Goal: Transaction & Acquisition: Purchase product/service

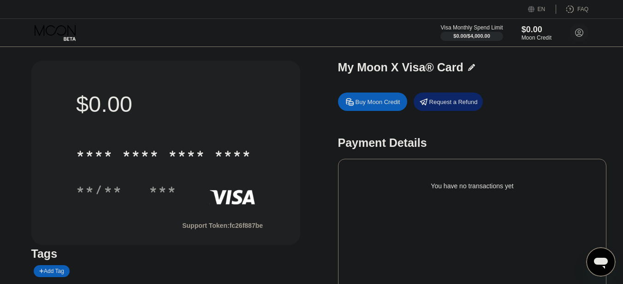
click at [376, 98] on div "Buy Moon Credit" at bounding box center [372, 102] width 69 height 18
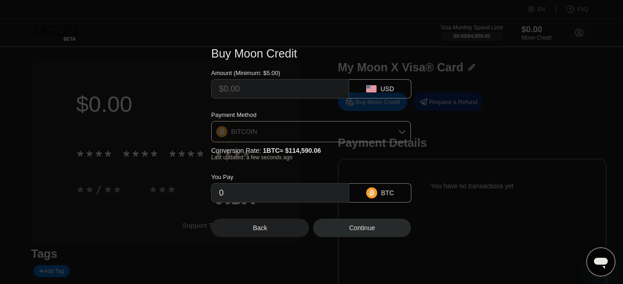
click at [308, 126] on div "BITCOIN" at bounding box center [311, 132] width 199 height 18
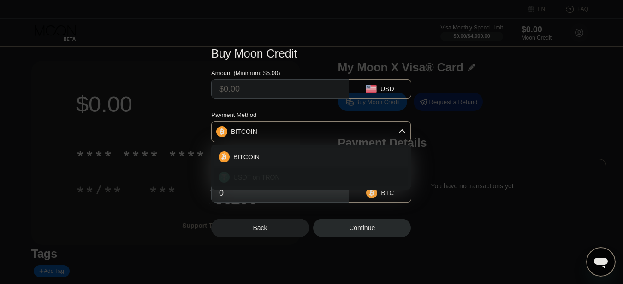
click at [272, 174] on span "USDT on TRON" at bounding box center [256, 177] width 47 height 7
type input "0.00"
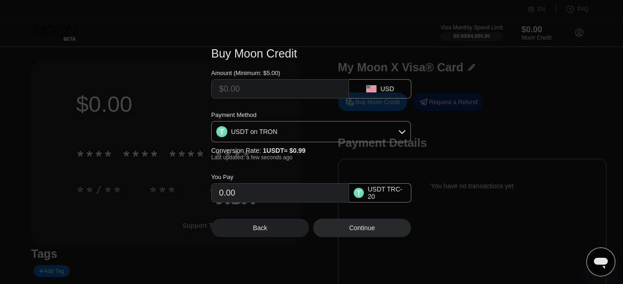
click at [290, 89] on input "text" at bounding box center [280, 89] width 122 height 18
type input "$5"
type input "5.05"
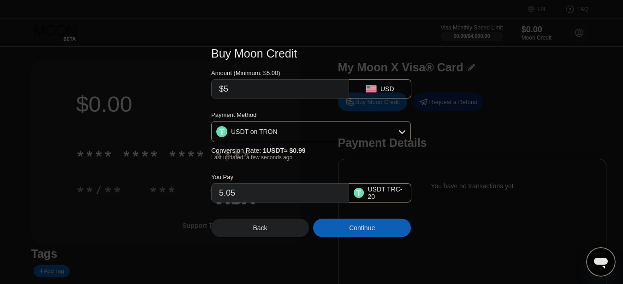
type input "$5"
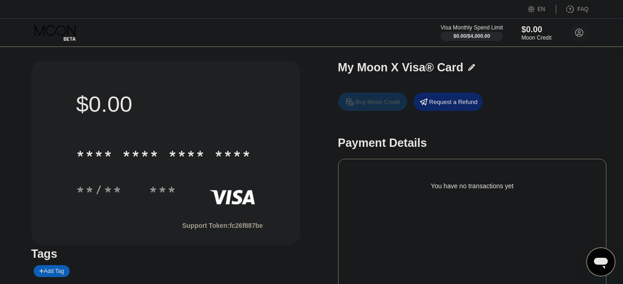
click at [365, 102] on div "Buy Moon Credit" at bounding box center [377, 102] width 45 height 8
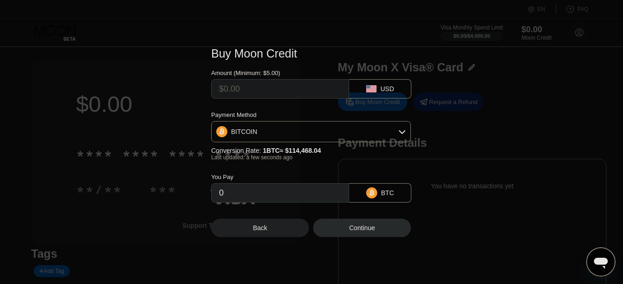
click at [275, 138] on div "BITCOIN" at bounding box center [311, 132] width 199 height 18
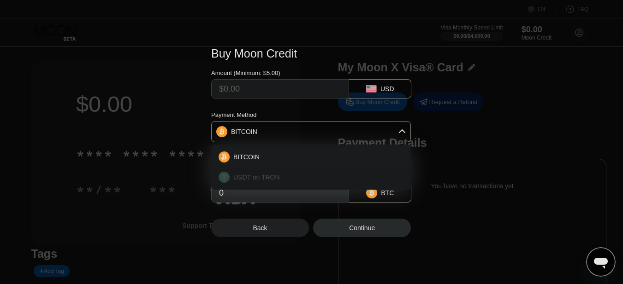
click at [266, 178] on span "USDT on TRON" at bounding box center [256, 177] width 47 height 7
type input "0.00"
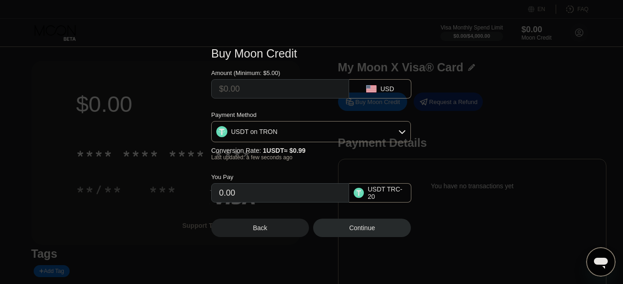
click at [276, 93] on input "text" at bounding box center [280, 89] width 122 height 18
type input "$5"
type input "5.05"
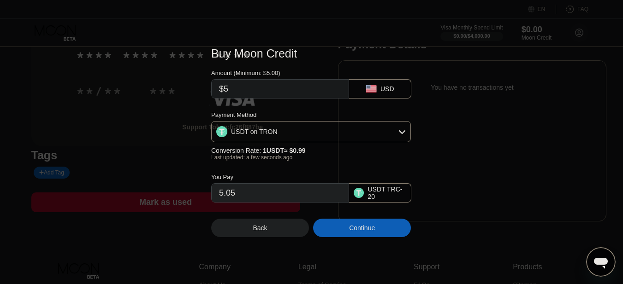
scroll to position [204, 0]
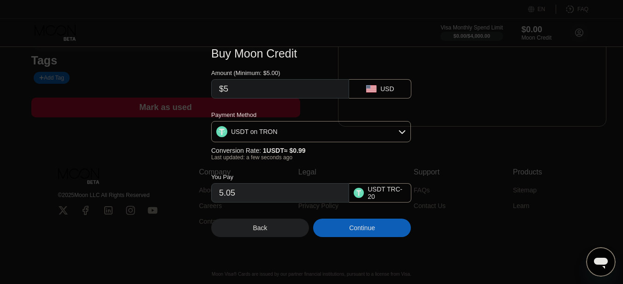
type input "$5"
click at [282, 198] on input "5.05" at bounding box center [280, 193] width 122 height 18
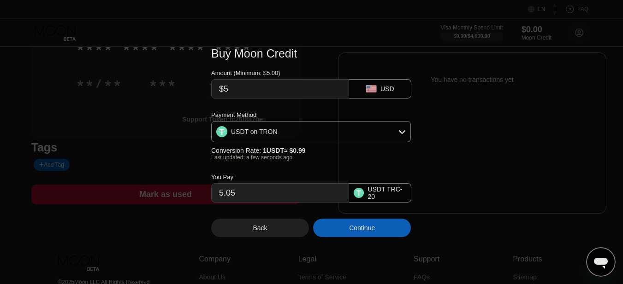
scroll to position [0, 0]
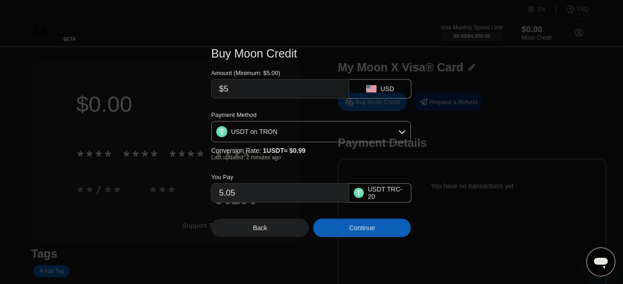
click at [269, 92] on input "$5" at bounding box center [280, 89] width 122 height 18
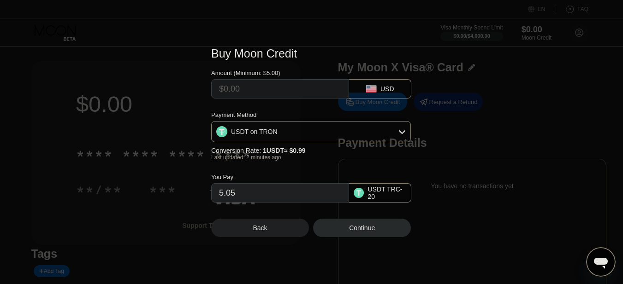
type input "0.00"
type input "$1"
type input "1.01"
type input "$10"
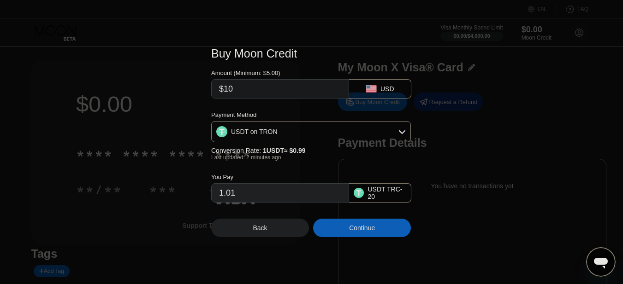
type input "10.10"
type input "$1"
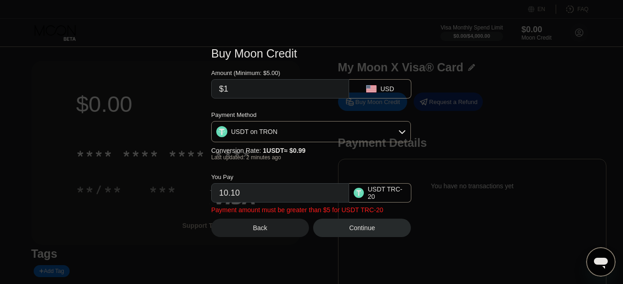
type input "1.01"
type input "0.00"
type input "$9"
type input "9.09"
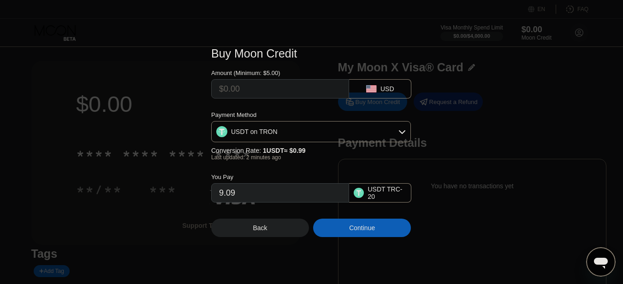
type input "0.00"
click at [289, 200] on input "0.00" at bounding box center [280, 193] width 122 height 18
click at [245, 84] on input "text" at bounding box center [280, 89] width 122 height 18
type input "$5"
type input "5.05"
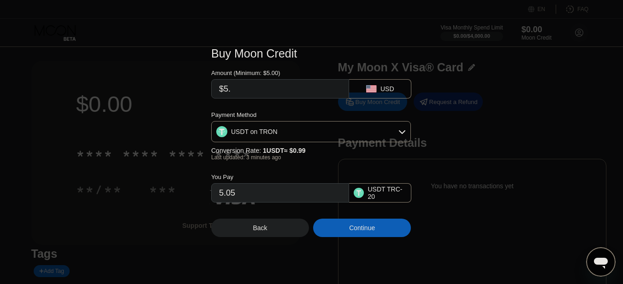
type input "$5.9"
type input "5.96"
type input "$5.95"
type input "6.01"
type input "$5.9"
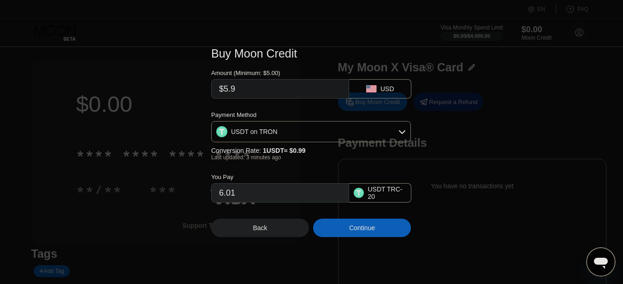
type input "5.96"
type input "$5.94"
type input "6.00"
type input "$5.9"
type input "5.96"
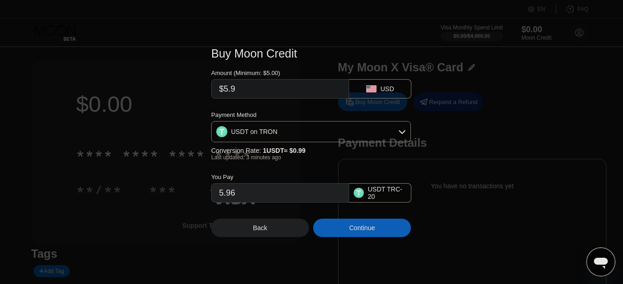
type input "$5."
type input "5.05"
type input "$5"
type input "0.00"
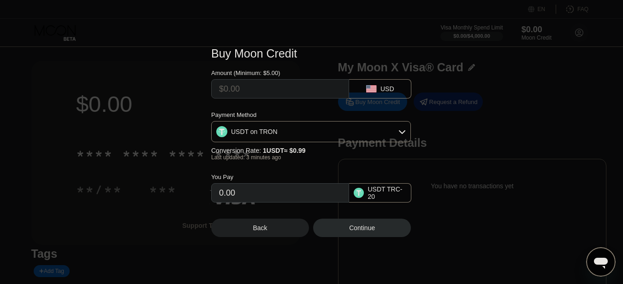
type input "$1"
type input "1.01"
type input "$10"
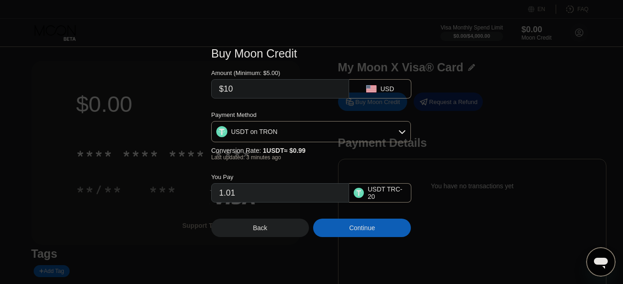
type input "10.10"
click at [264, 203] on div "10.10" at bounding box center [280, 192] width 138 height 19
click at [261, 195] on input "10.10" at bounding box center [280, 193] width 122 height 18
click at [261, 194] on input "10.10" at bounding box center [280, 193] width 122 height 18
click at [277, 154] on span "1 USDT ≈ $0.99" at bounding box center [284, 150] width 43 height 7
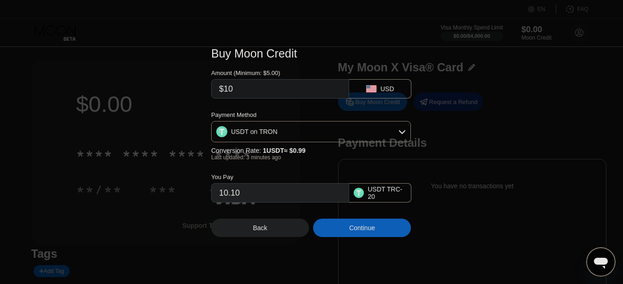
click at [244, 87] on input "$10" at bounding box center [280, 89] width 122 height 18
type input "$1"
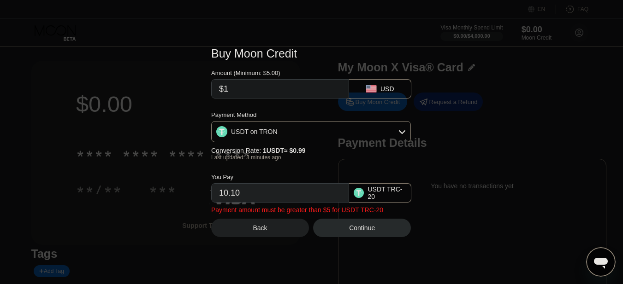
type input "1.01"
type input "0.00"
type input "$9"
type input "9.09"
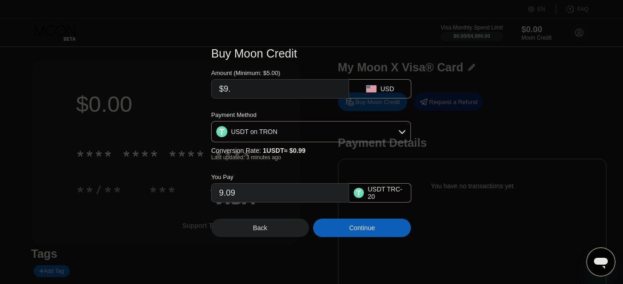
type input "$9.9"
type input "10.00"
type input "$9.95"
type input "10.05"
type input "$9.9"
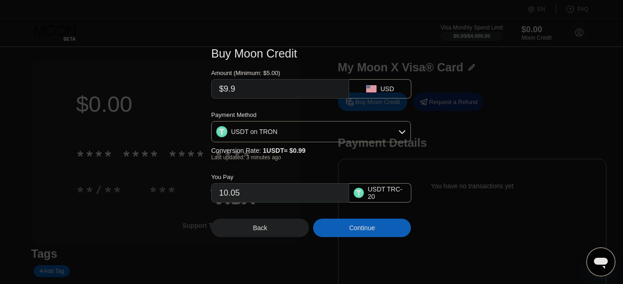
type input "10.00"
type input "$9.90"
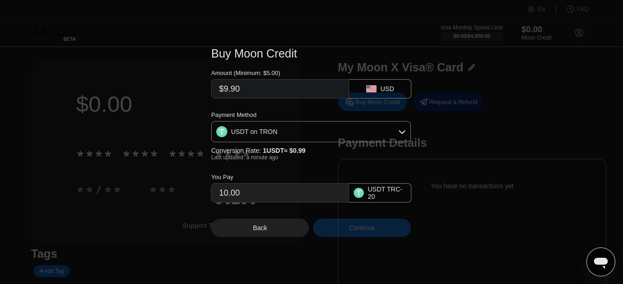
click at [343, 230] on div "Continue" at bounding box center [362, 228] width 98 height 18
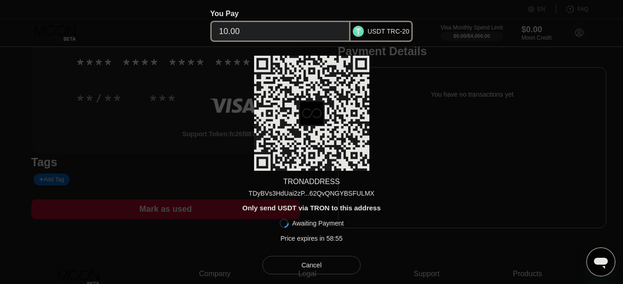
scroll to position [92, 0]
click at [288, 191] on div "TDyBVs3HdUai2zP...62QvQNGYBSFULMX" at bounding box center [311, 193] width 126 height 7
click at [313, 266] on div "Cancel" at bounding box center [311, 265] width 20 height 8
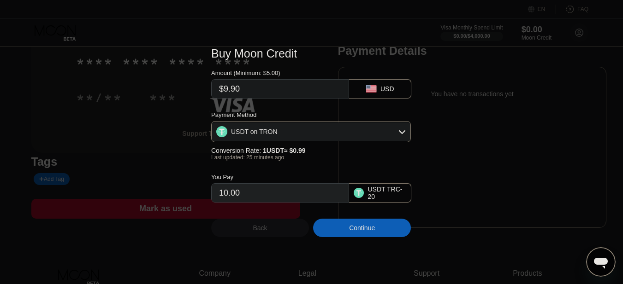
click at [261, 230] on div "Back" at bounding box center [260, 227] width 14 height 7
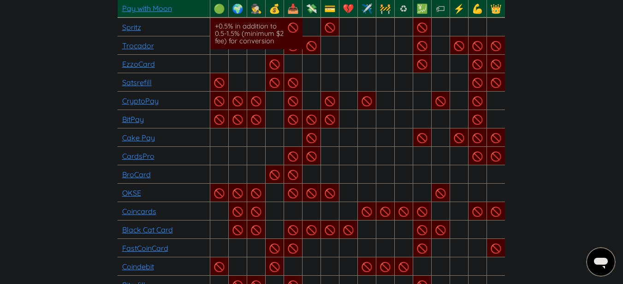
scroll to position [184, 0]
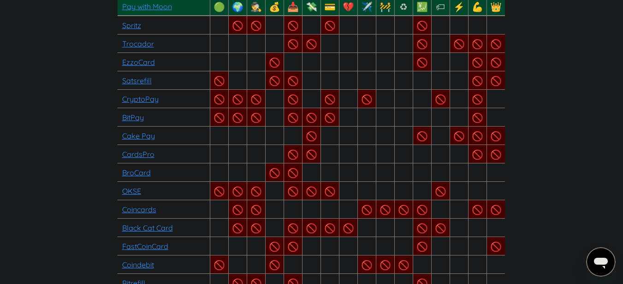
click at [135, 58] on link "EzzoCard" at bounding box center [138, 62] width 33 height 9
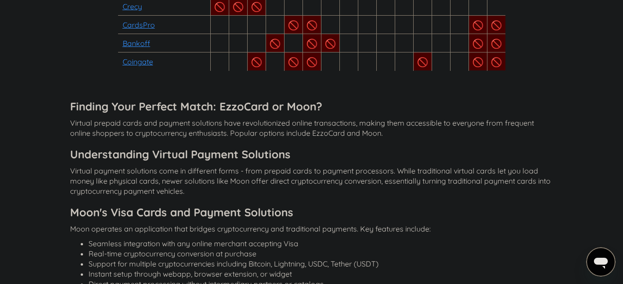
scroll to position [1106, 0]
